Goal: Task Accomplishment & Management: Manage account settings

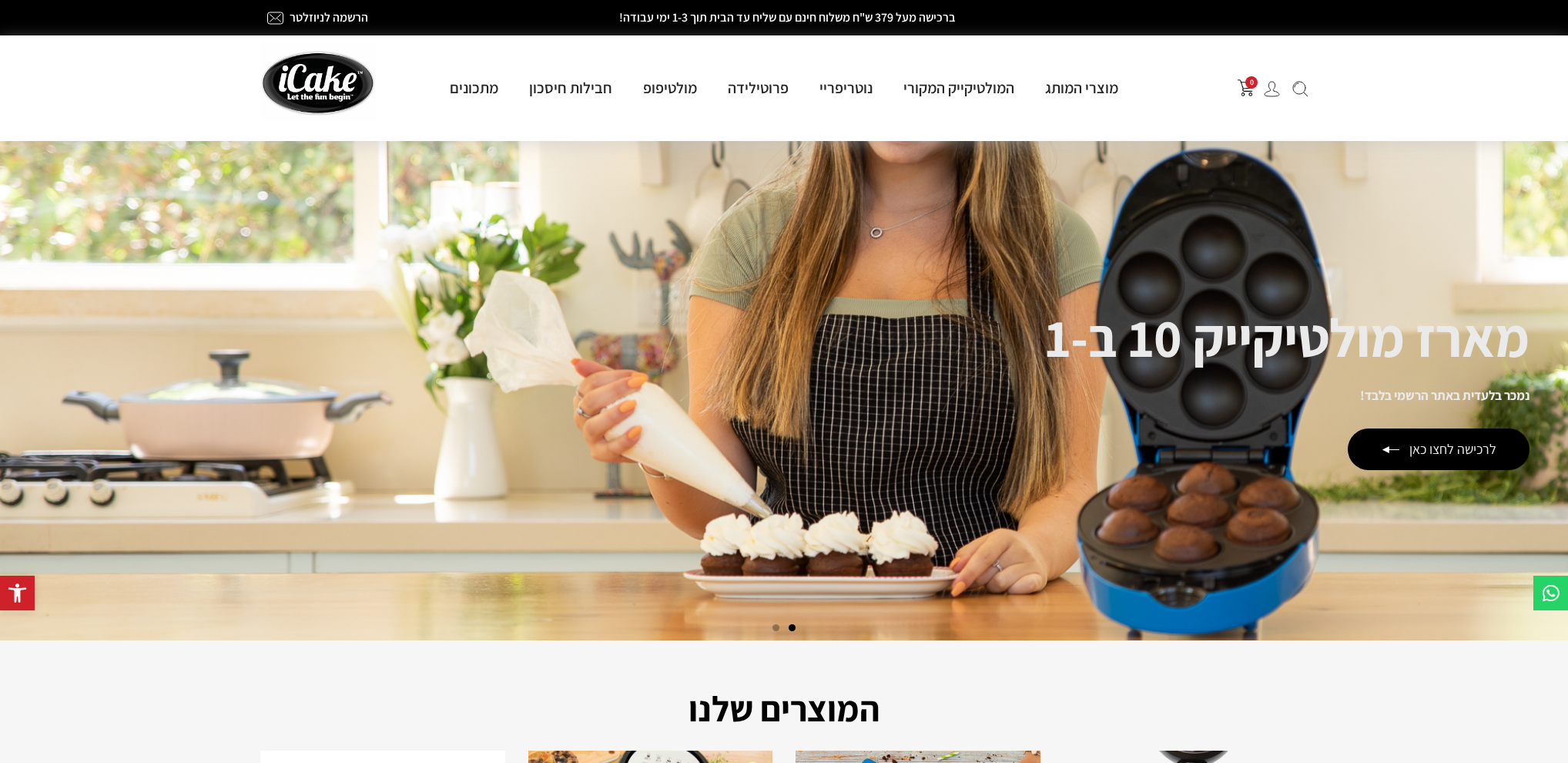
click at [1273, 88] on img at bounding box center [1271, 88] width 16 height 16
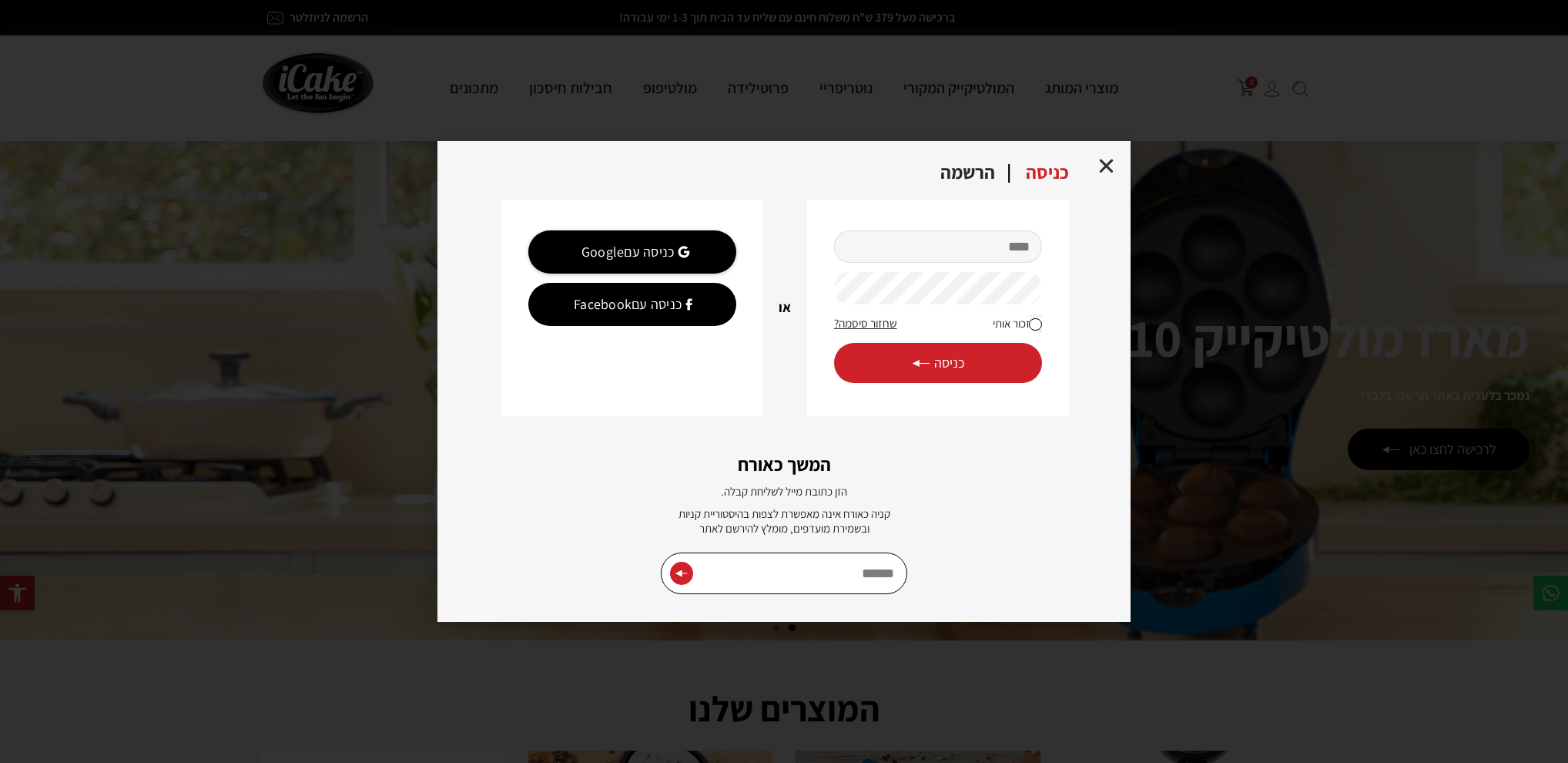
click at [909, 237] on input "מייל" at bounding box center [938, 247] width 208 height 32
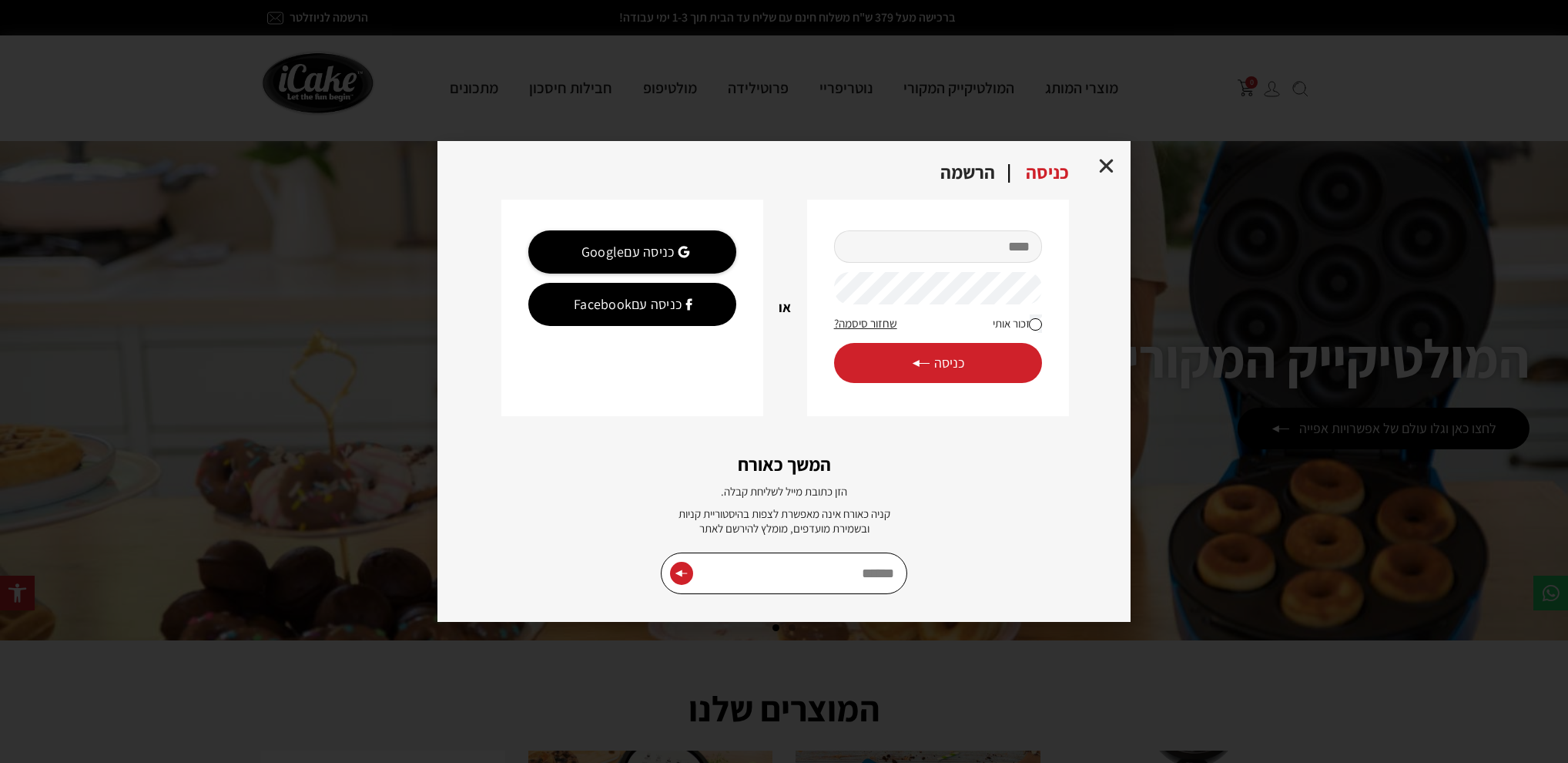
type input "**********"
click at [834, 343] on button "כניסה" at bounding box center [938, 363] width 208 height 40
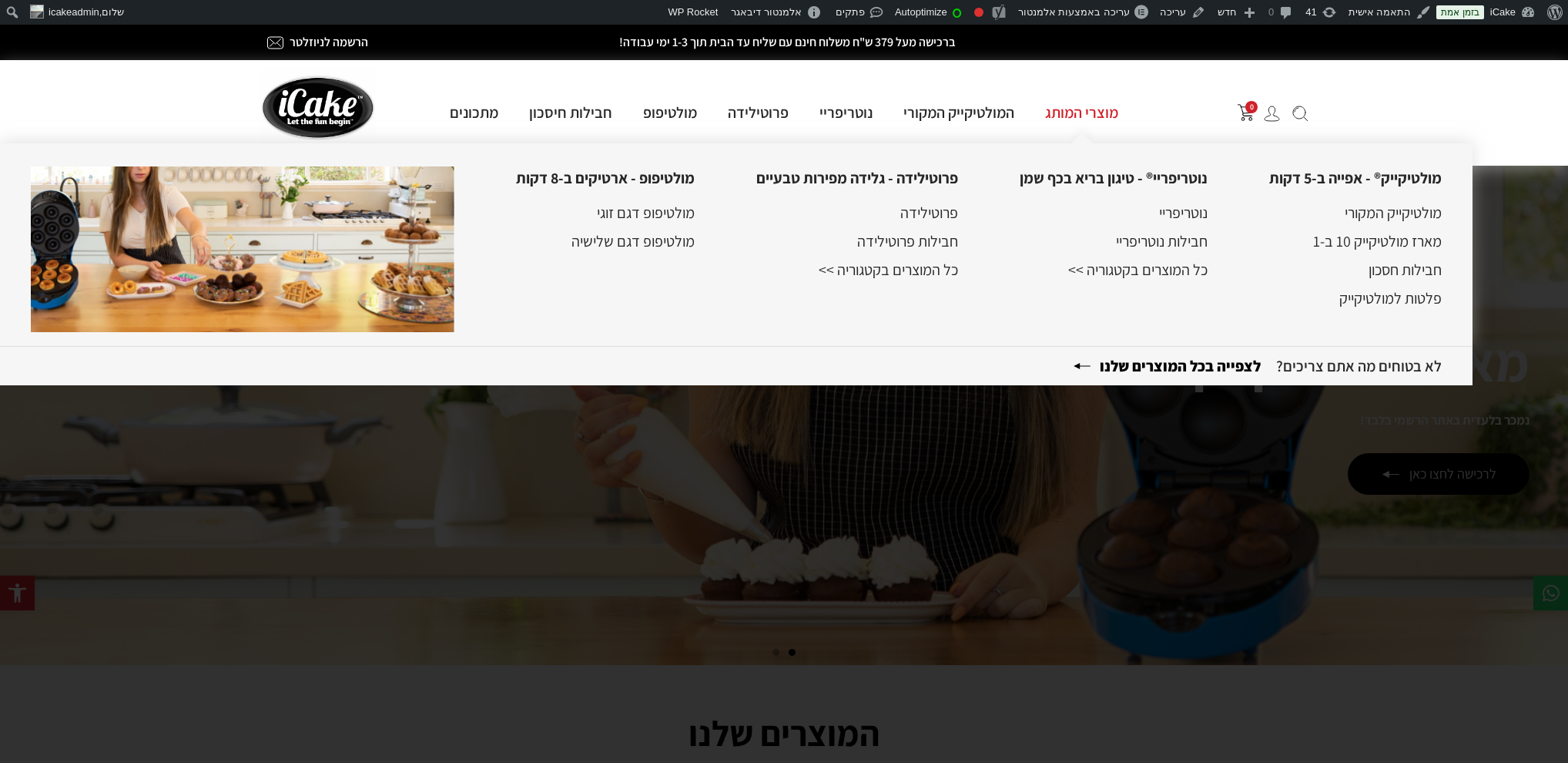
click at [1095, 115] on link "מוצרי המותג" at bounding box center [1081, 113] width 104 height 20
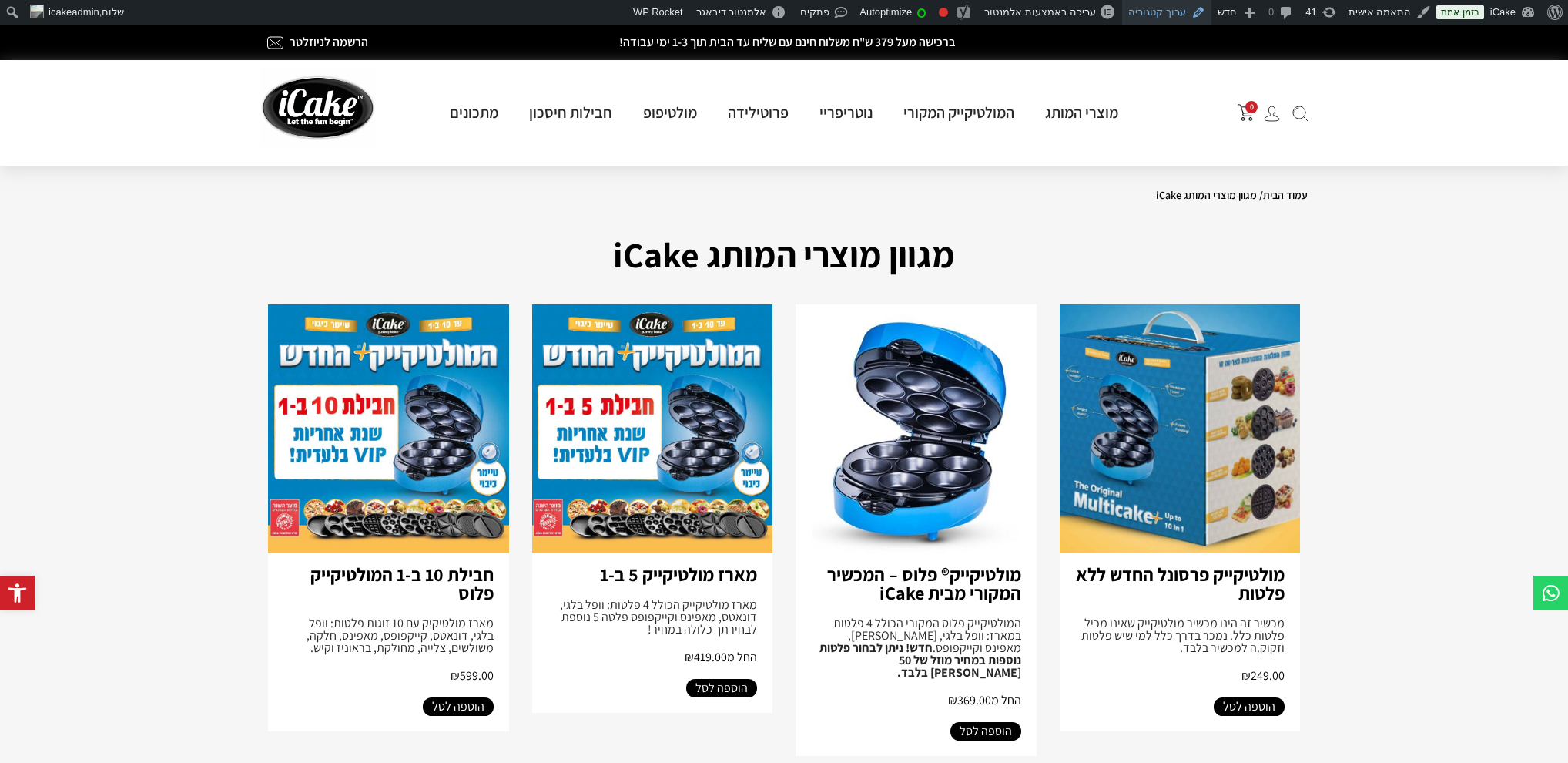
click at [1178, 15] on link "ערוך קטגוריה" at bounding box center [1167, 12] width 89 height 24
